Goal: Information Seeking & Learning: Learn about a topic

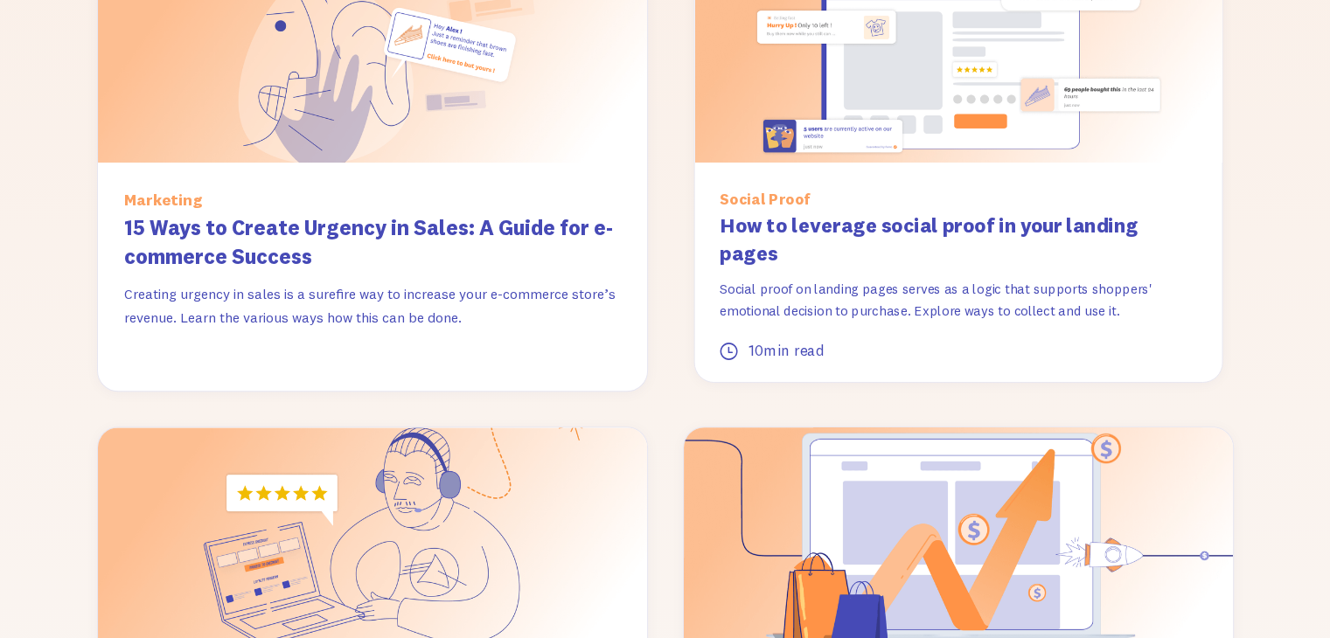
scroll to position [1662, 0]
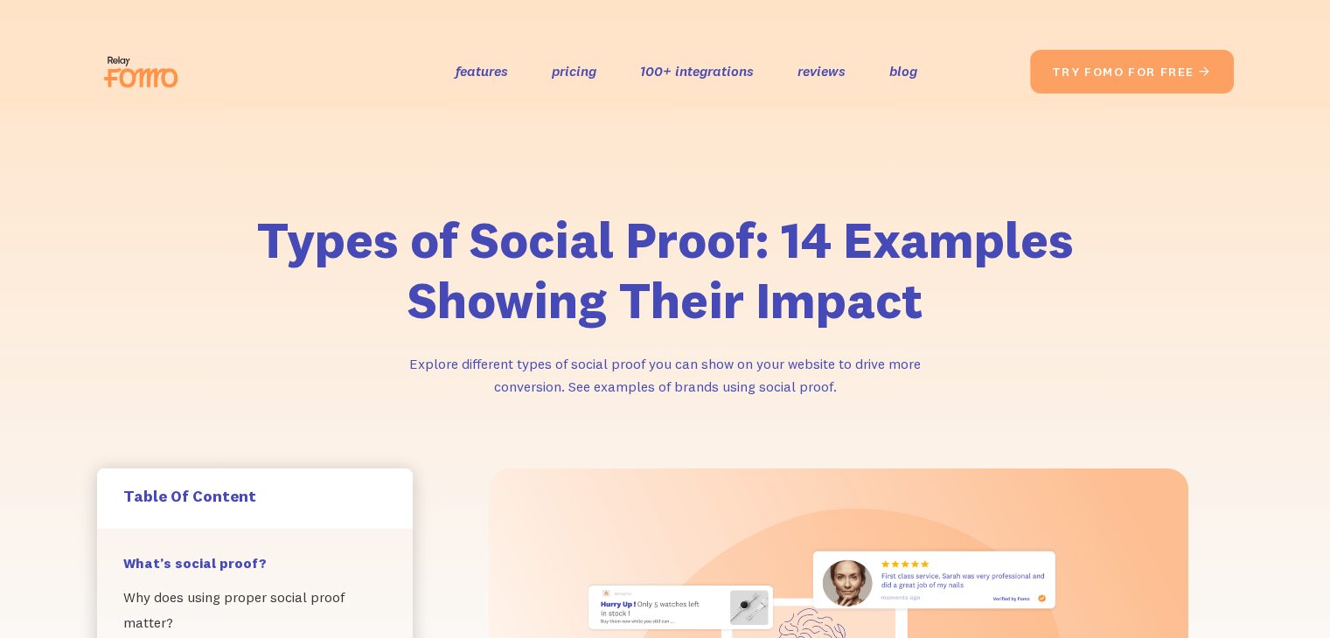
click at [147, 66] on img at bounding box center [146, 72] width 98 height 56
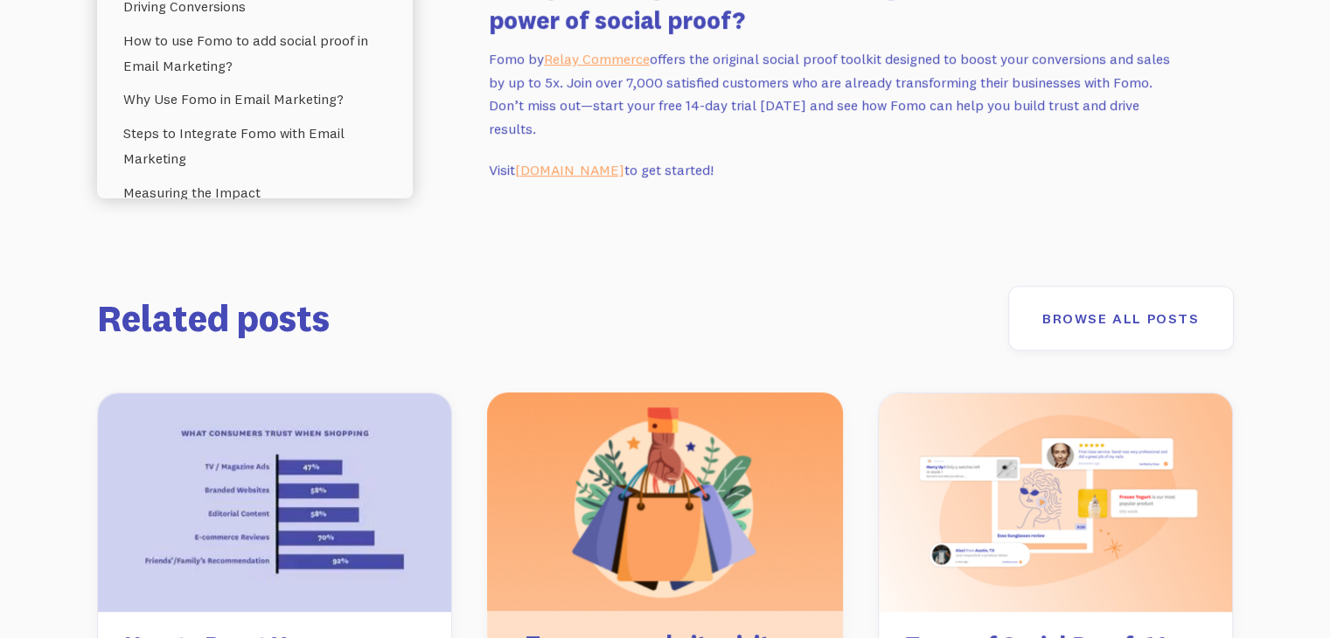
scroll to position [6821, 0]
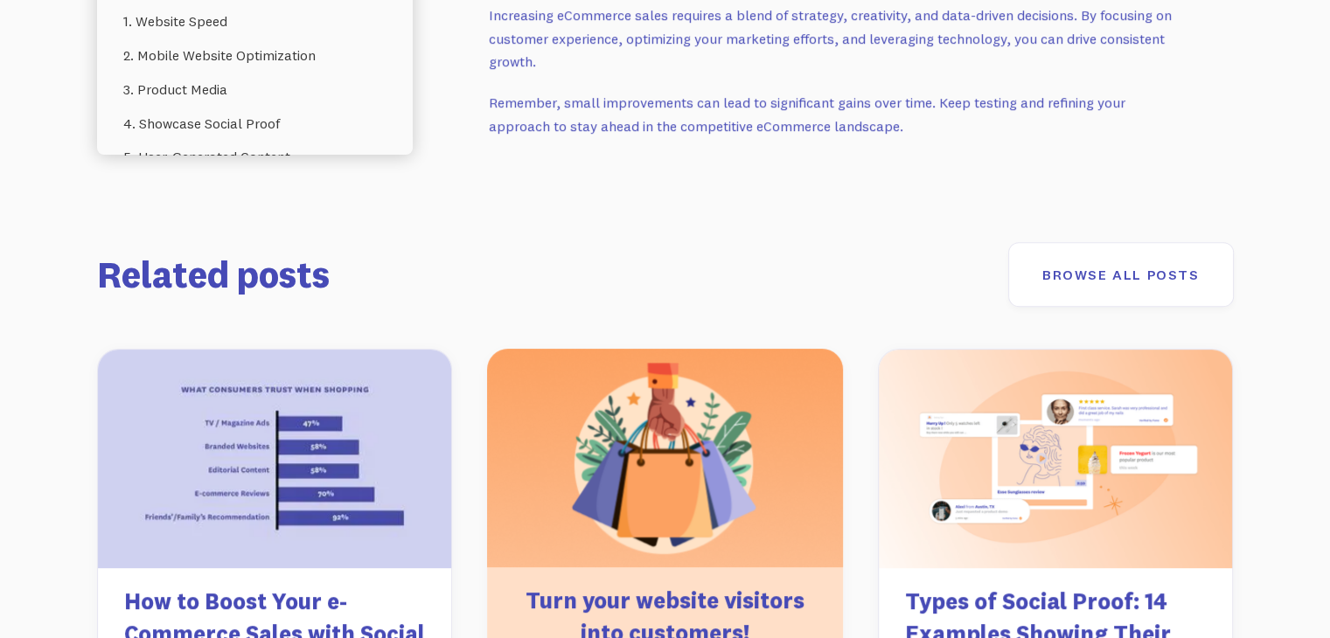
scroll to position [7965, 0]
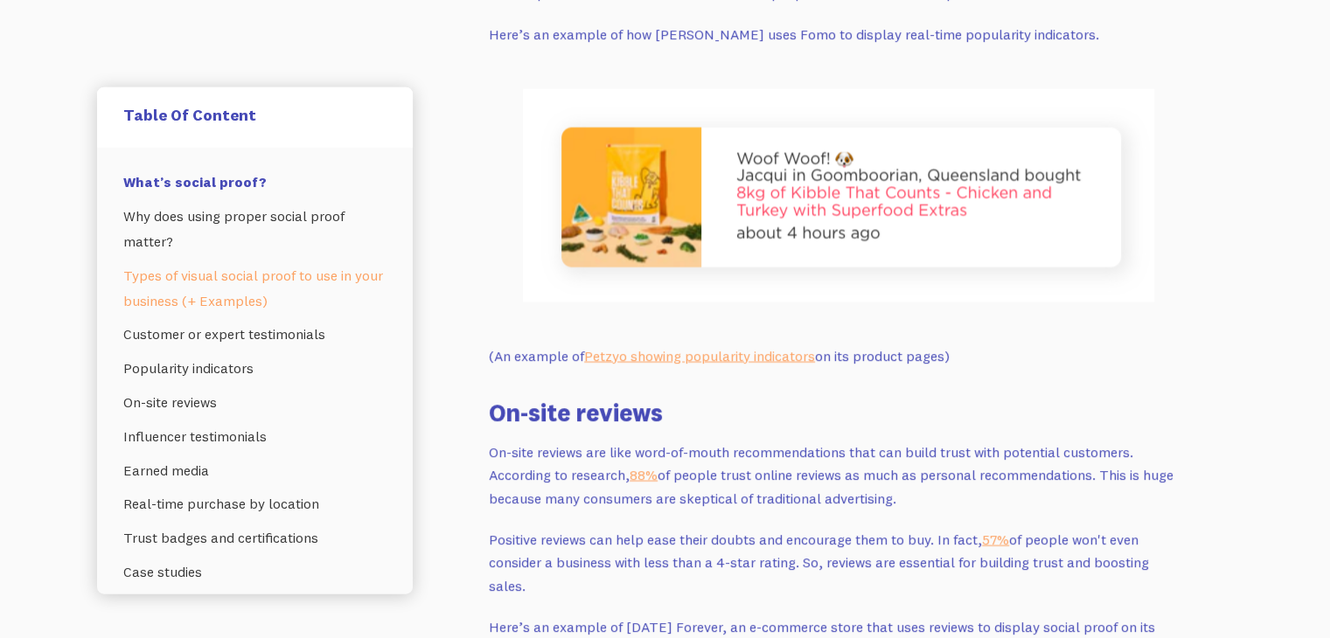
scroll to position [4548, 0]
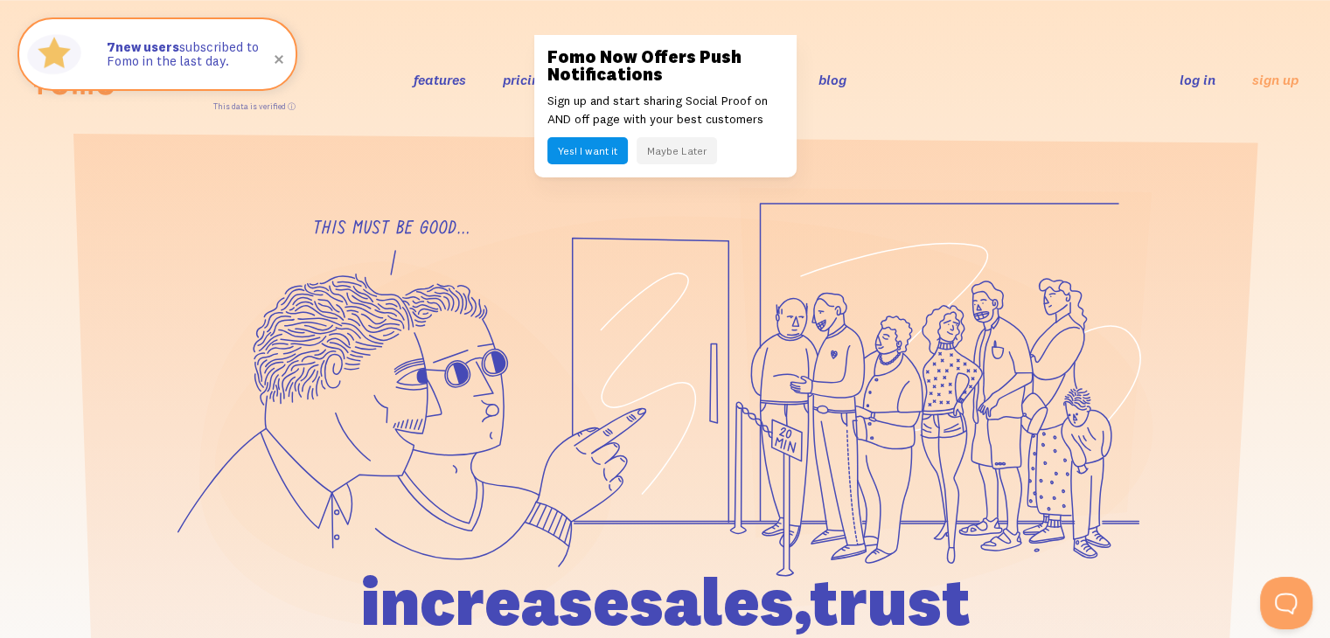
click at [689, 150] on button "Maybe Later" at bounding box center [677, 150] width 80 height 27
